Goal: Contribute content: Add original content to the website for others to see

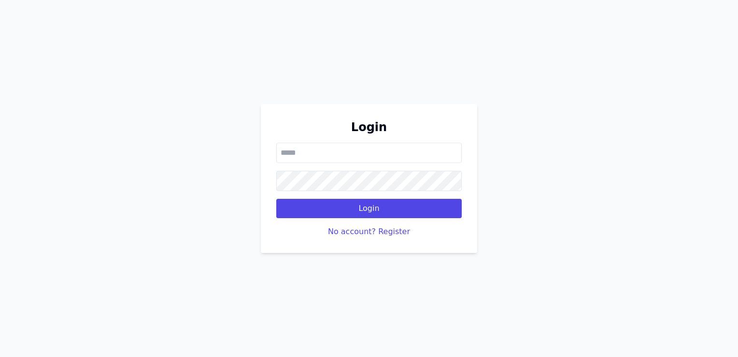
click at [348, 157] on input "email" at bounding box center [369, 153] width 186 height 20
click at [260, 210] on div "Login Login No account? Register" at bounding box center [369, 178] width 738 height 357
click at [389, 235] on button "No account? Register" at bounding box center [369, 232] width 82 height 12
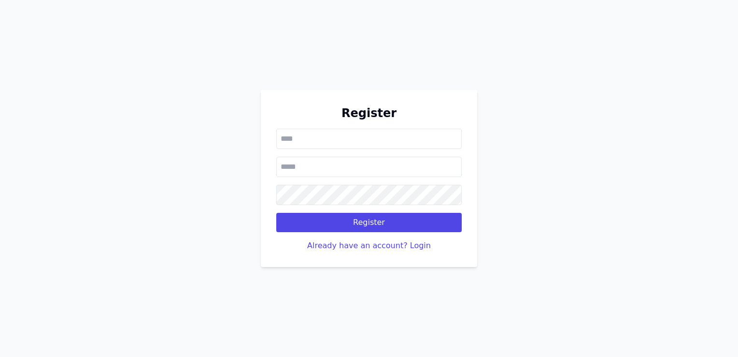
click at [330, 143] on input "text" at bounding box center [369, 139] width 186 height 20
type input "****"
type input "**********"
click at [276, 213] on button "Register" at bounding box center [369, 222] width 186 height 19
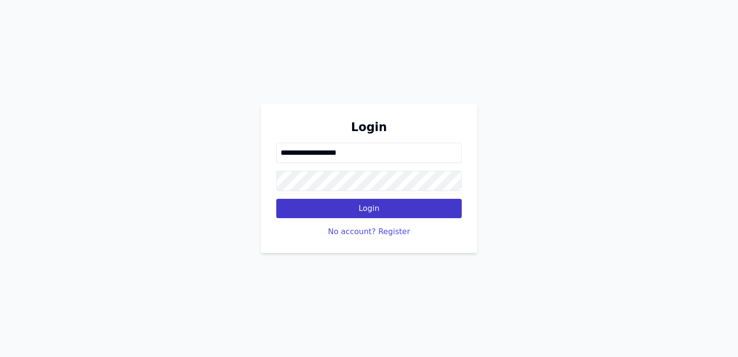
click at [356, 206] on button "Login" at bounding box center [369, 208] width 186 height 19
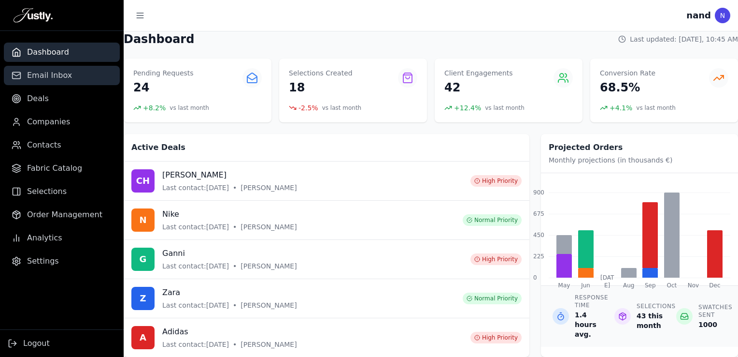
click at [48, 76] on span "Email Inbox" at bounding box center [49, 76] width 45 height 12
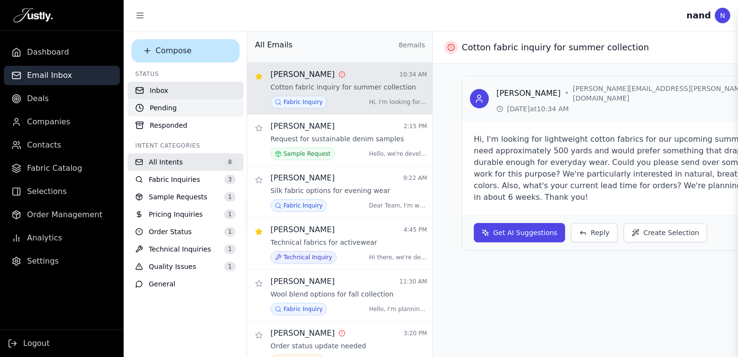
click at [168, 108] on button "Pending" at bounding box center [186, 107] width 116 height 17
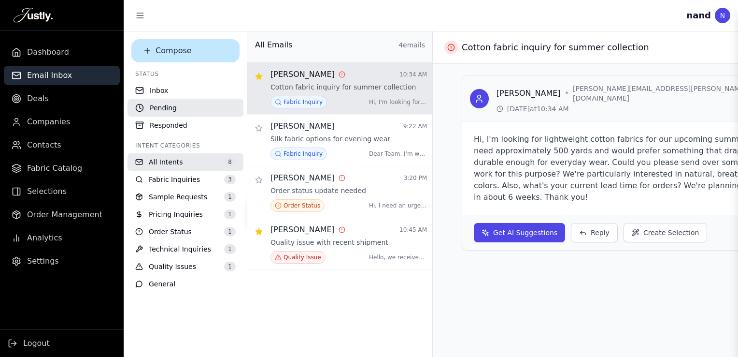
click at [189, 157] on button "All Intents 8" at bounding box center [186, 161] width 116 height 17
click at [33, 101] on span "Deals" at bounding box center [38, 99] width 22 height 12
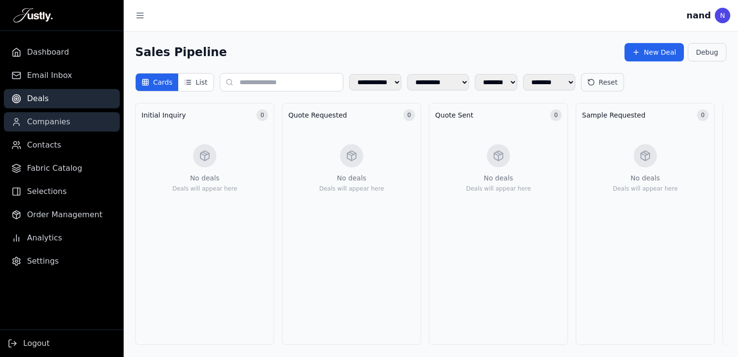
click at [44, 131] on link "Companies" at bounding box center [62, 121] width 116 height 19
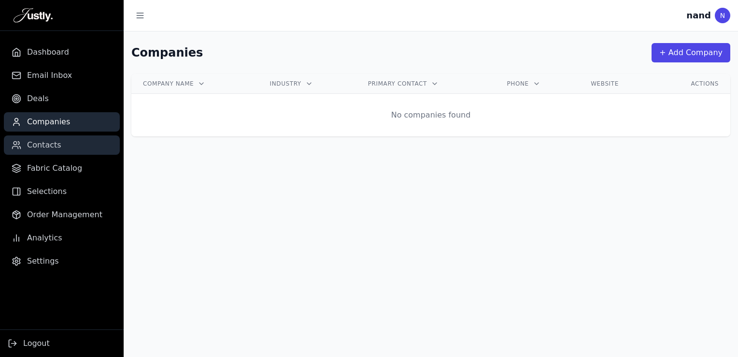
click at [47, 148] on span "Contacts" at bounding box center [44, 145] width 34 height 12
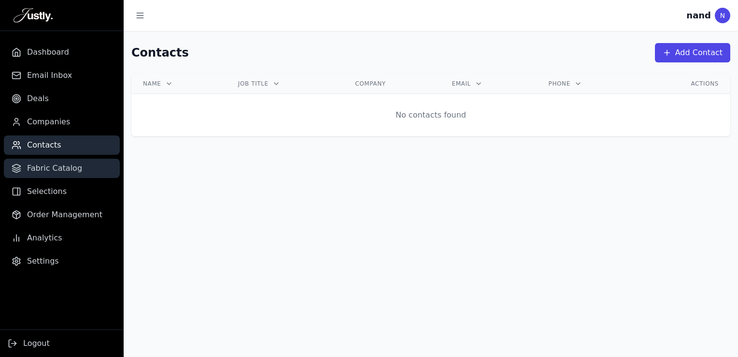
click at [50, 164] on span "Fabric Catalog" at bounding box center [54, 168] width 55 height 12
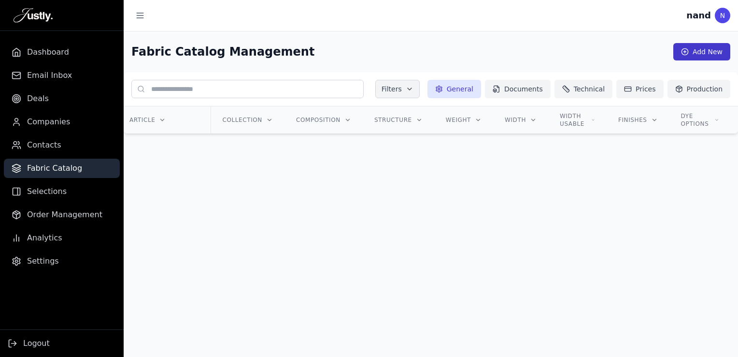
click at [702, 47] on button "Add New" at bounding box center [702, 51] width 57 height 17
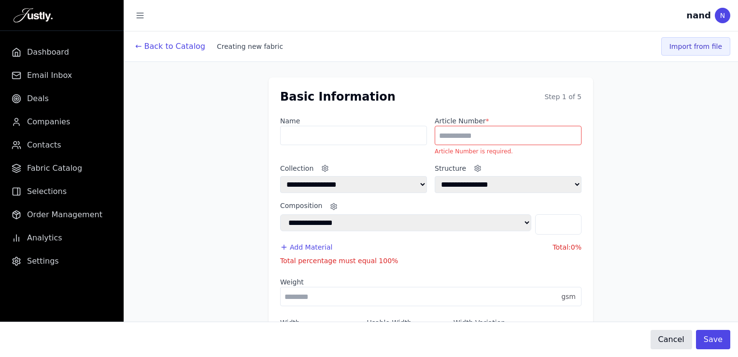
click at [500, 137] on input "Article Number *" at bounding box center [508, 135] width 147 height 19
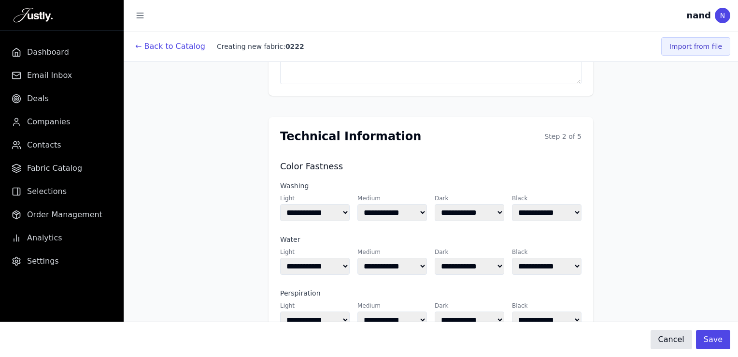
scroll to position [354, 0]
type input "****"
click at [716, 336] on button "Save" at bounding box center [713, 339] width 34 height 19
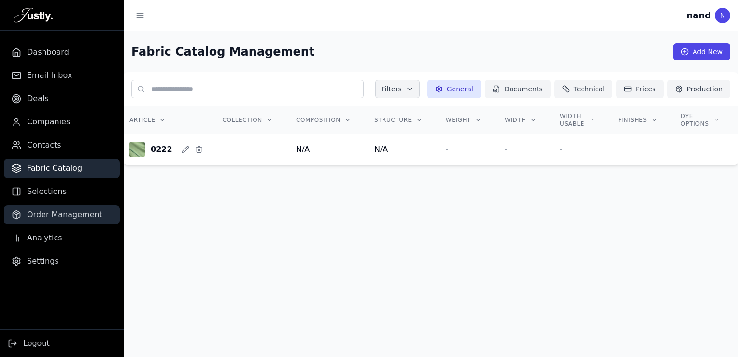
click at [47, 214] on span "Order Management" at bounding box center [64, 215] width 75 height 12
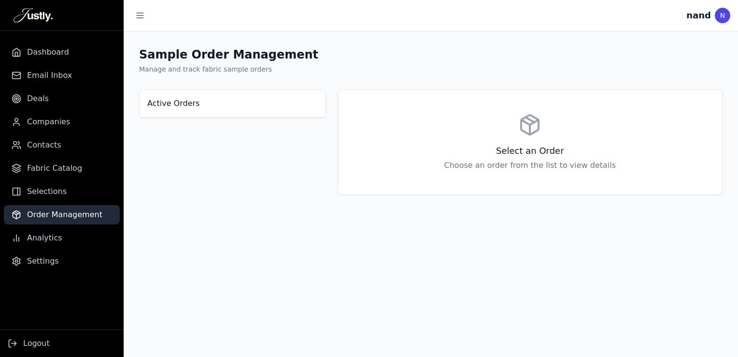
click at [377, 24] on div at bounding box center [408, 15] width 555 height 17
